Goal: Task Accomplishment & Management: Manage account settings

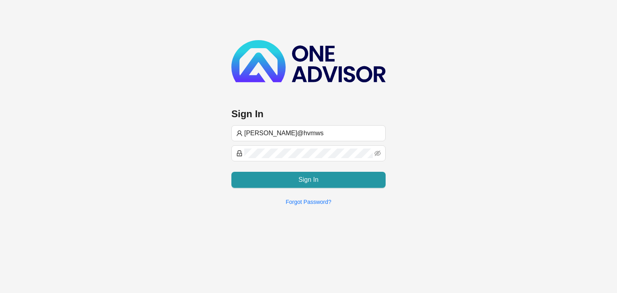
type input "[PERSON_NAME]@hvmws"
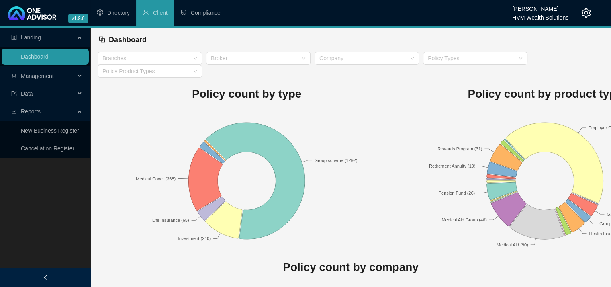
click at [51, 76] on span "Management" at bounding box center [37, 76] width 33 height 6
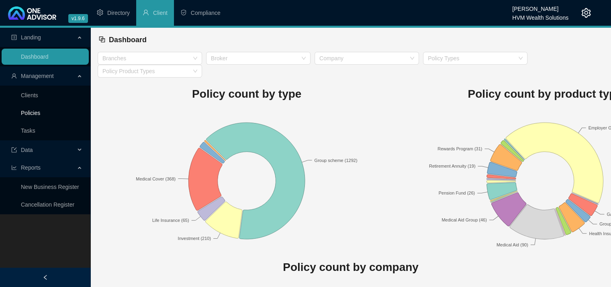
click at [24, 110] on link "Policies" at bounding box center [30, 113] width 19 height 6
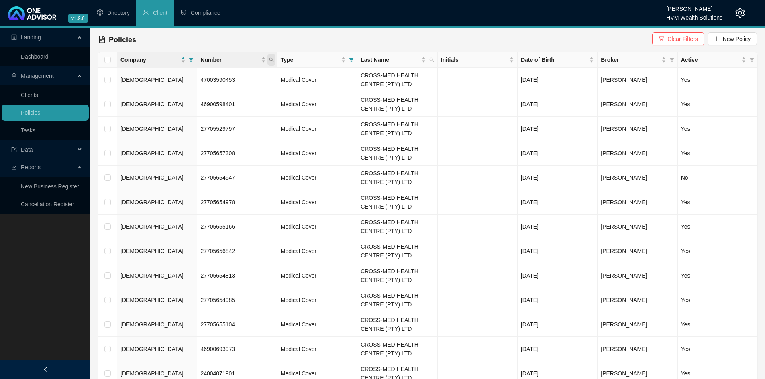
click at [273, 60] on icon "search" at bounding box center [271, 59] width 5 height 5
click at [249, 76] on input "text" at bounding box center [234, 77] width 75 height 13
type input "9235508"
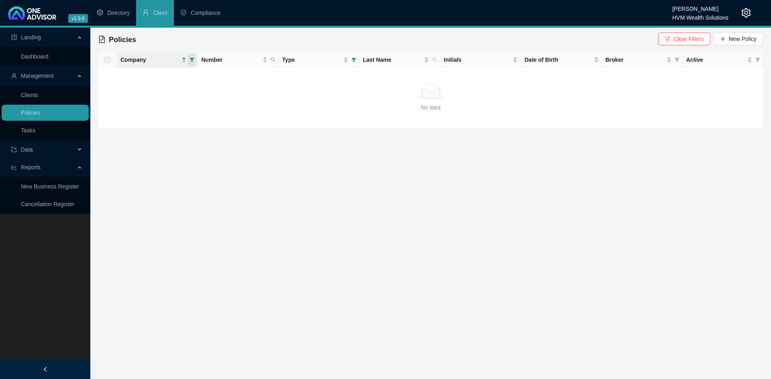
click at [190, 61] on icon "filter" at bounding box center [192, 59] width 5 height 5
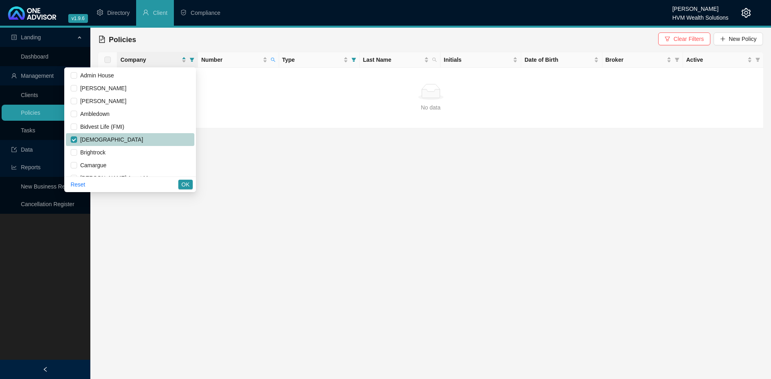
click at [109, 136] on span "[DEMOGRAPHIC_DATA]" at bounding box center [130, 139] width 119 height 9
checkbox input "false"
click at [188, 181] on span "OK" at bounding box center [186, 184] width 8 height 9
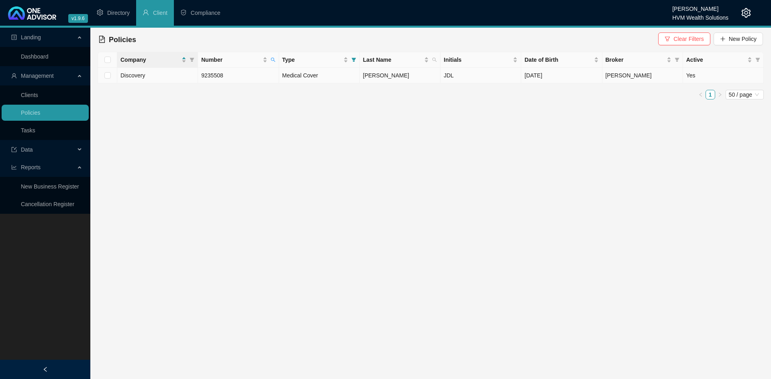
click at [379, 74] on td "[PERSON_NAME]" at bounding box center [400, 76] width 81 height 16
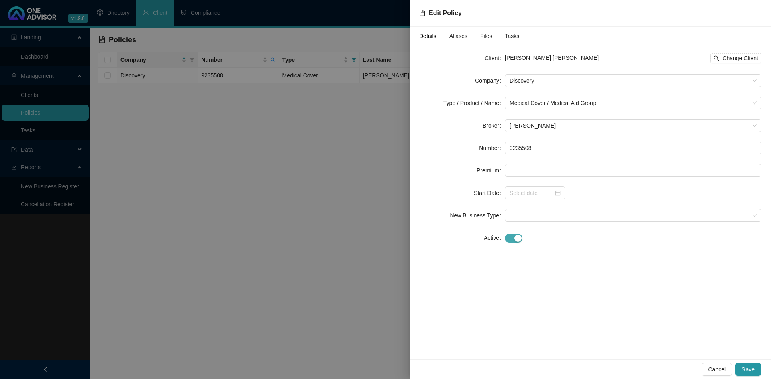
click at [514, 241] on span "button" at bounding box center [514, 238] width 18 height 9
click at [558, 258] on div at bounding box center [535, 260] width 51 height 9
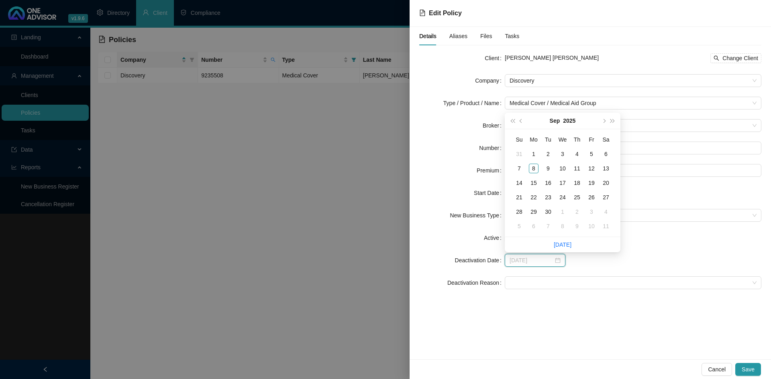
type input "[DATE]"
click at [455, 210] on label "New Business Type" at bounding box center [477, 215] width 55 height 13
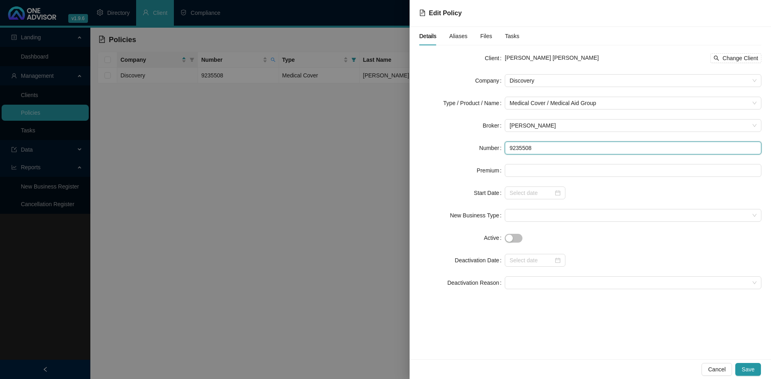
click at [513, 147] on input "9235508" at bounding box center [633, 148] width 257 height 13
click at [561, 58] on span "[PERSON_NAME] [PERSON_NAME]" at bounding box center [552, 58] width 94 height 6
copy span "[PERSON_NAME]"
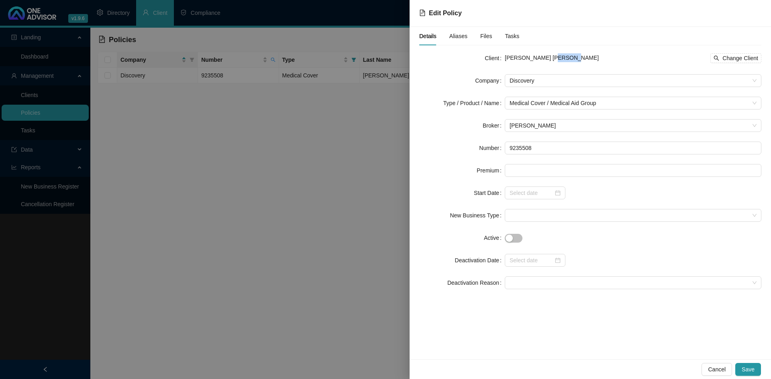
click at [253, 279] on div at bounding box center [385, 189] width 771 height 379
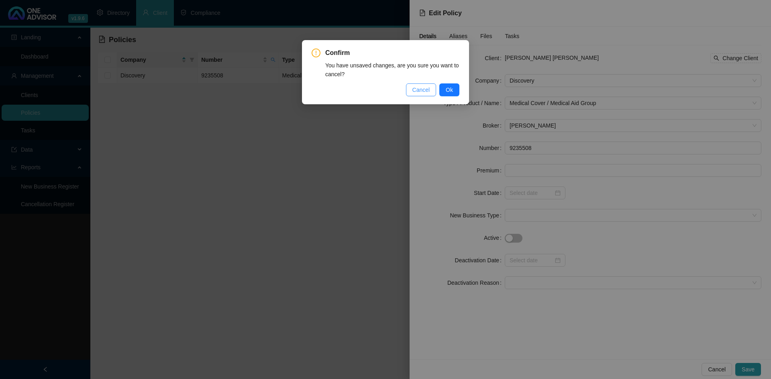
click at [422, 92] on span "Cancel" at bounding box center [421, 90] width 18 height 9
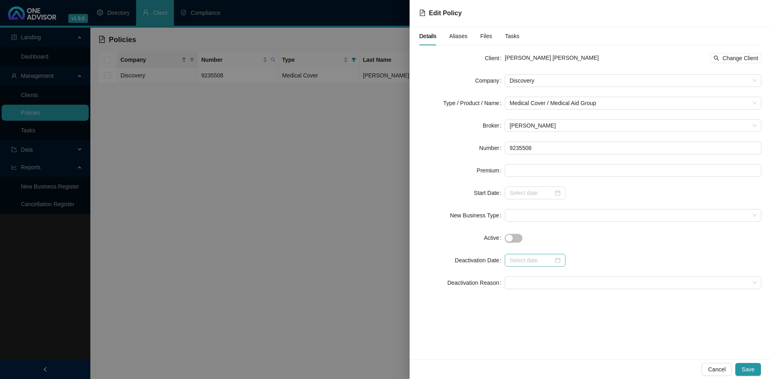
click at [559, 258] on div at bounding box center [535, 260] width 51 height 9
type input "[DATE]"
click at [571, 117] on button "2025" at bounding box center [569, 121] width 12 height 16
click at [565, 191] on td "2023" at bounding box center [563, 186] width 37 height 27
click at [569, 239] on div "Nov" at bounding box center [563, 240] width 24 height 10
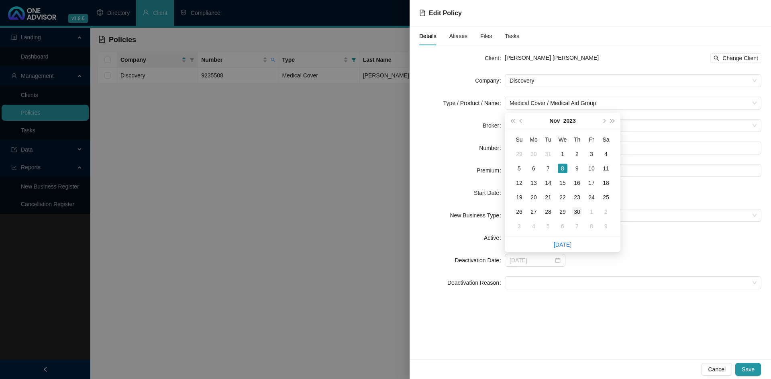
type input "[DATE]"
click at [578, 212] on div "30" at bounding box center [577, 212] width 10 height 10
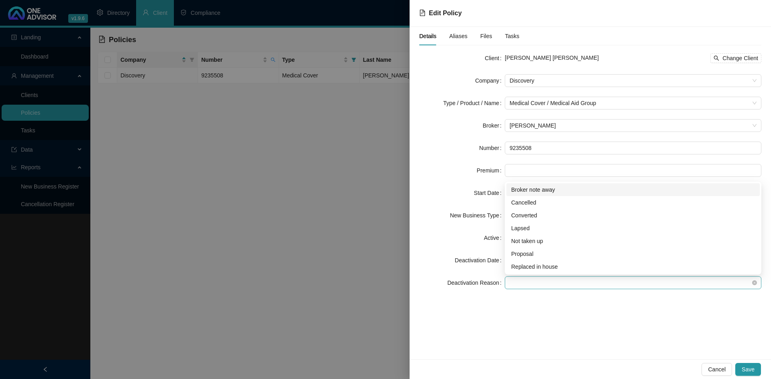
click at [544, 279] on span at bounding box center [633, 283] width 247 height 12
click at [575, 188] on div "Broker note away" at bounding box center [633, 190] width 244 height 9
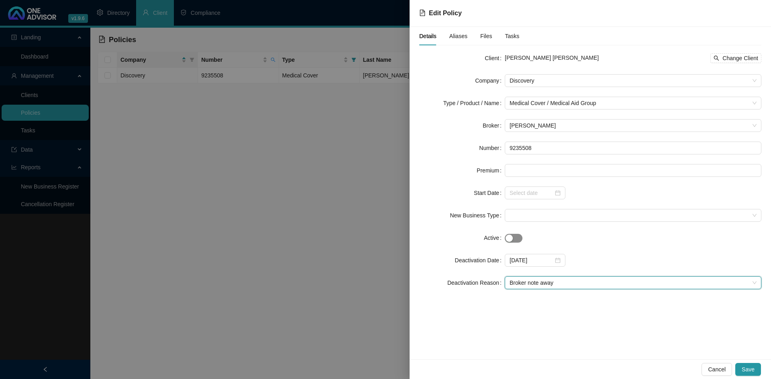
click at [510, 241] on div "button" at bounding box center [509, 238] width 7 height 7
click at [515, 237] on div "button" at bounding box center [517, 238] width 7 height 7
click at [616, 279] on span "Save" at bounding box center [748, 369] width 13 height 9
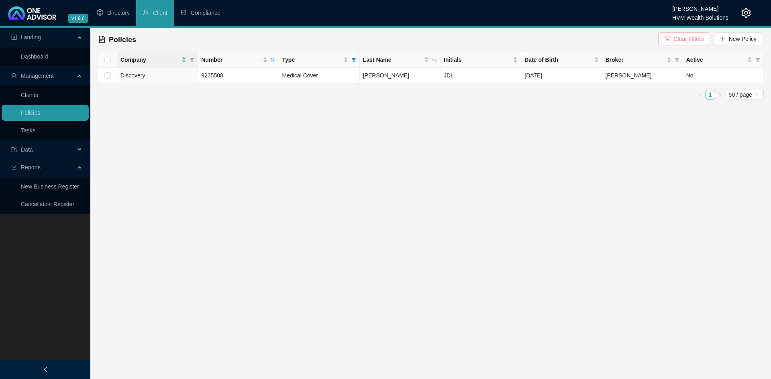
click at [616, 44] on button "Clear Filters" at bounding box center [684, 39] width 52 height 13
